Goal: Transaction & Acquisition: Purchase product/service

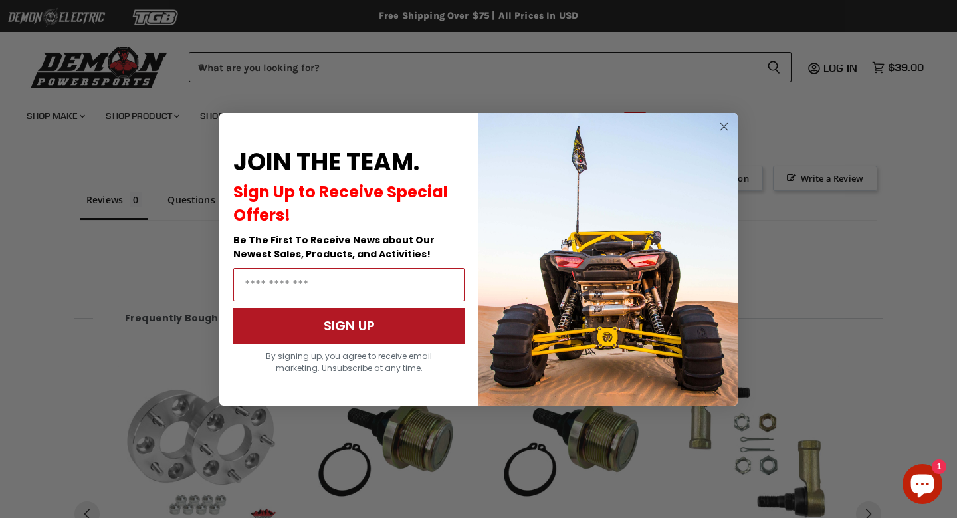
scroll to position [1012, 0]
